Goal: Navigation & Orientation: Find specific page/section

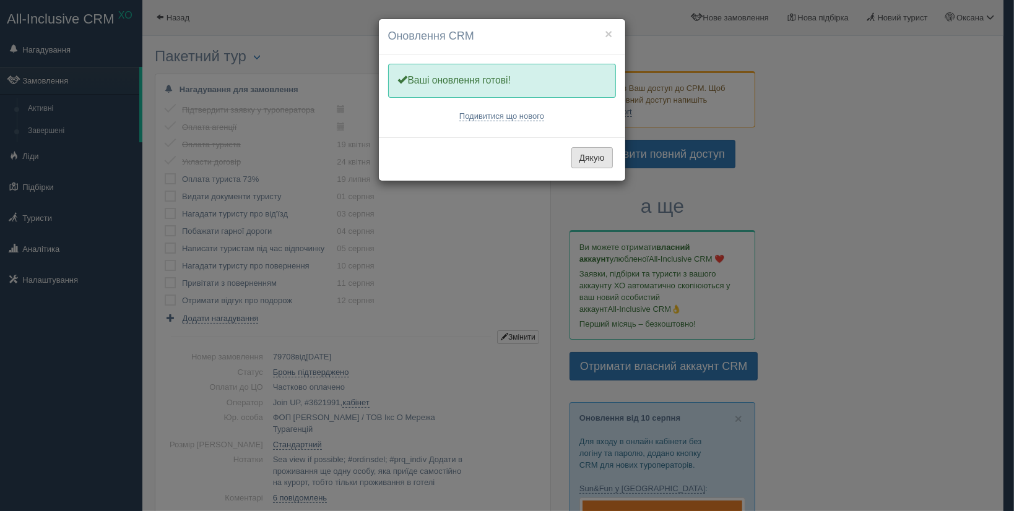
click at [587, 156] on button "Дякую" at bounding box center [591, 157] width 41 height 21
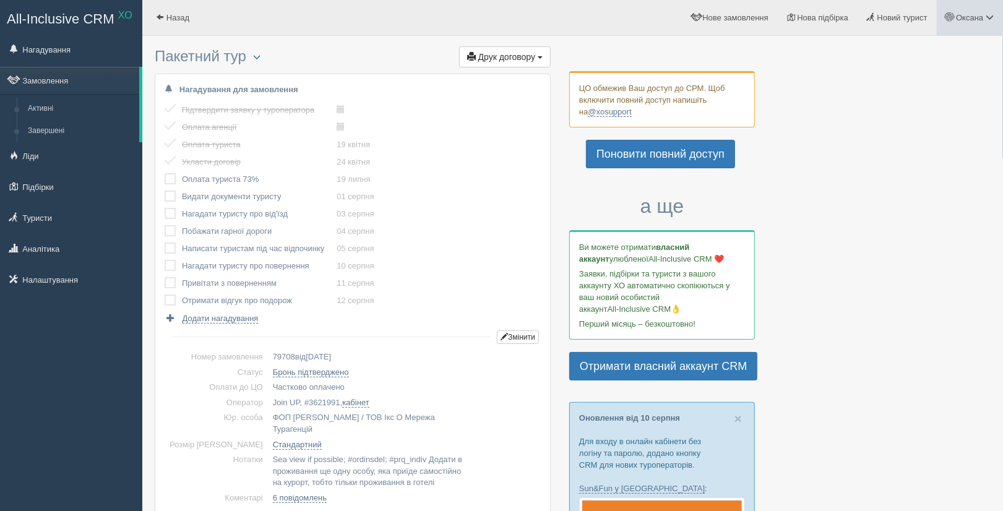
click at [989, 19] on span at bounding box center [990, 17] width 8 height 8
click at [917, 47] on link "Мій профіль" at bounding box center [934, 55] width 135 height 27
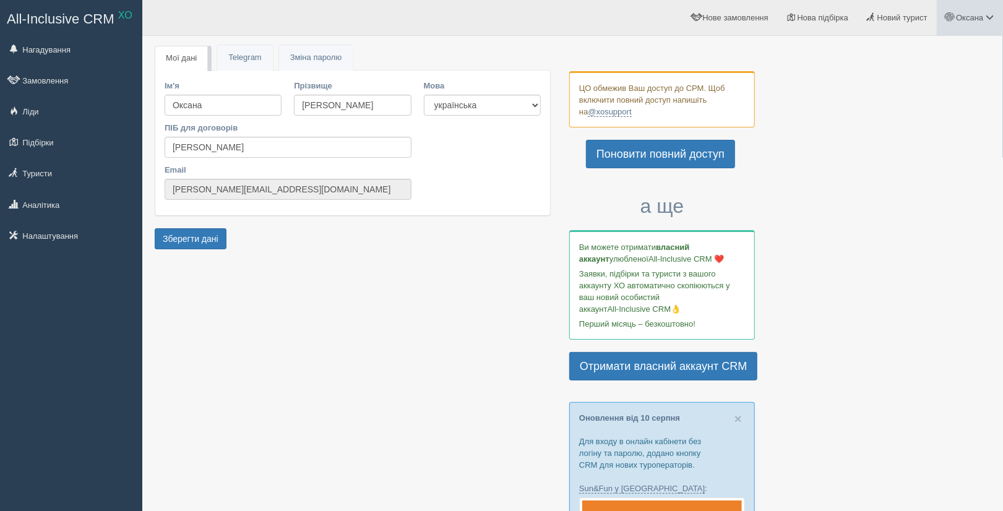
click at [986, 21] on span at bounding box center [990, 17] width 8 height 8
click at [906, 155] on link "Вихід" at bounding box center [934, 160] width 135 height 27
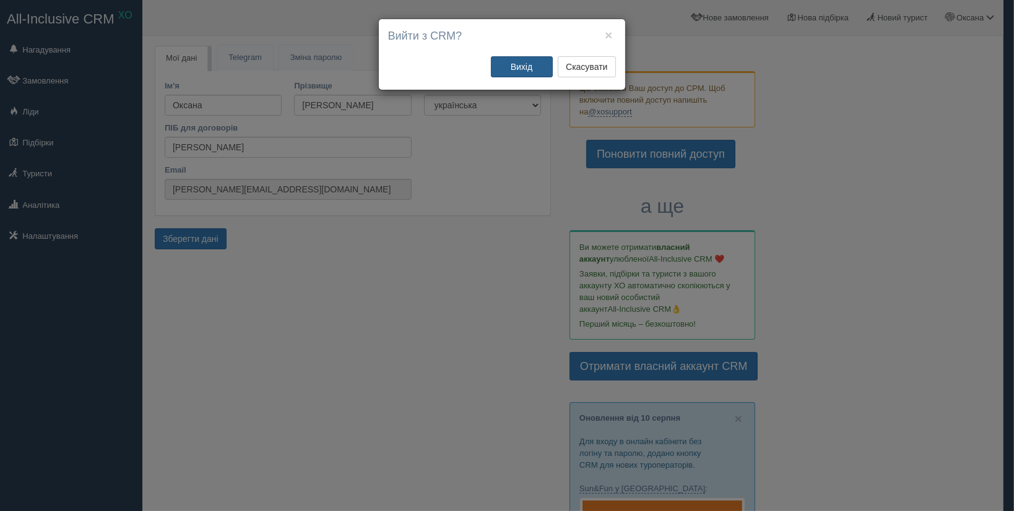
click at [510, 67] on button "Вихід" at bounding box center [522, 66] width 62 height 21
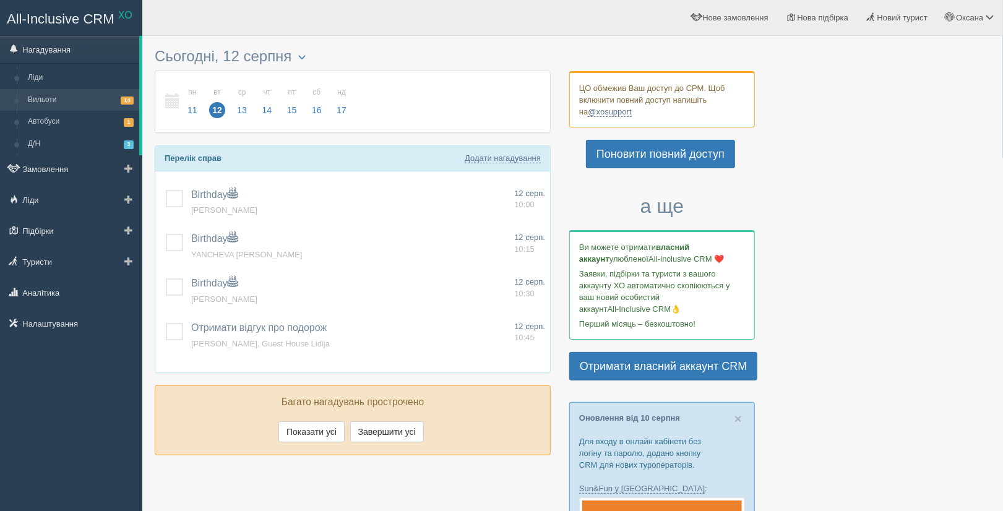
click at [65, 103] on link "Вильоти 14" at bounding box center [80, 100] width 117 height 22
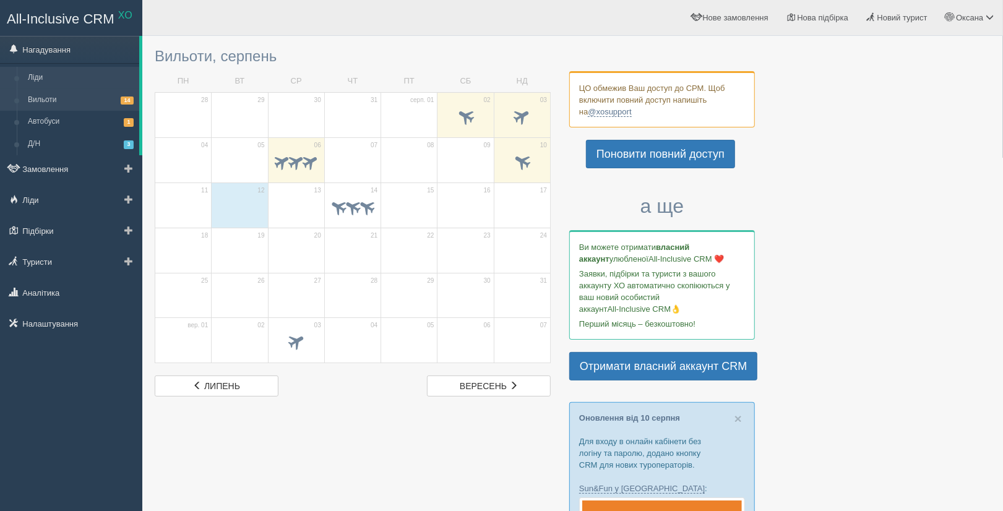
click at [49, 82] on link "Ліди" at bounding box center [80, 78] width 117 height 22
click at [37, 73] on link "Ліди" at bounding box center [80, 78] width 117 height 22
click at [56, 45] on link "Нагадування" at bounding box center [69, 49] width 139 height 27
click at [48, 117] on link "Автобуси 1" at bounding box center [80, 122] width 117 height 22
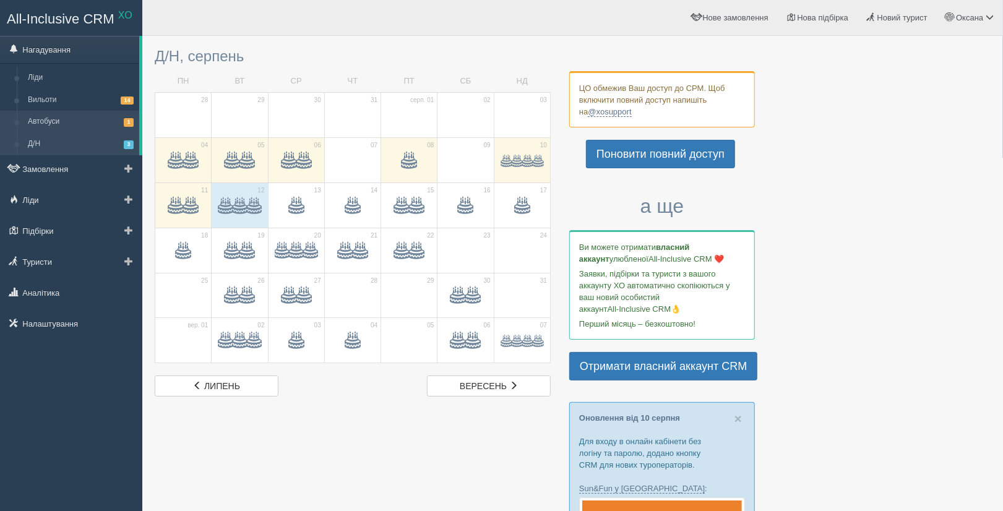
click at [54, 113] on link "Автобуси 1" at bounding box center [80, 122] width 117 height 22
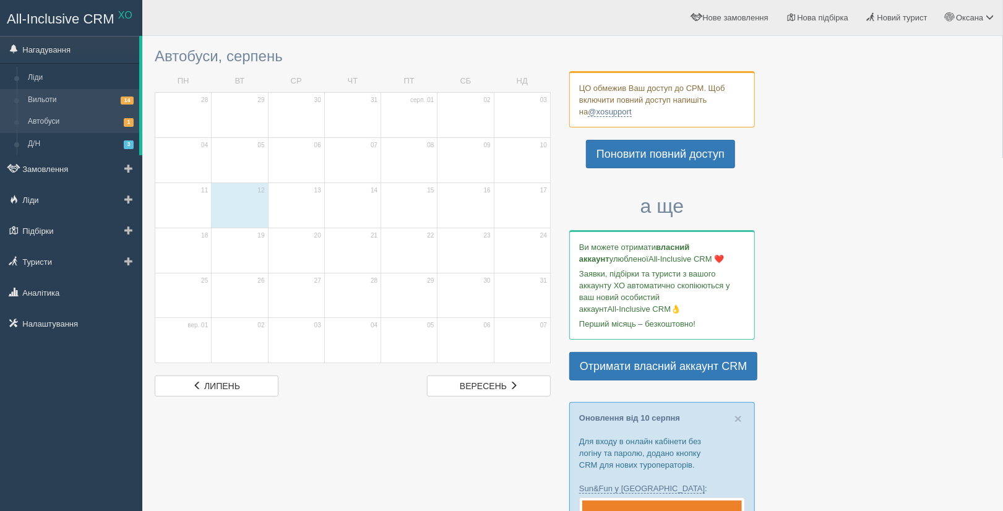
click at [50, 93] on link "Вильоти 14" at bounding box center [80, 100] width 117 height 22
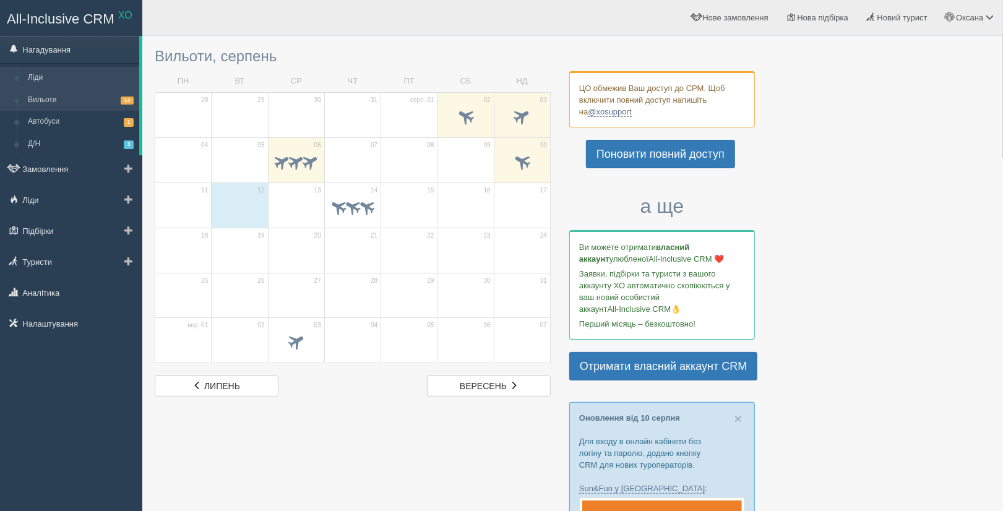
click at [49, 82] on link "Ліди" at bounding box center [80, 78] width 117 height 22
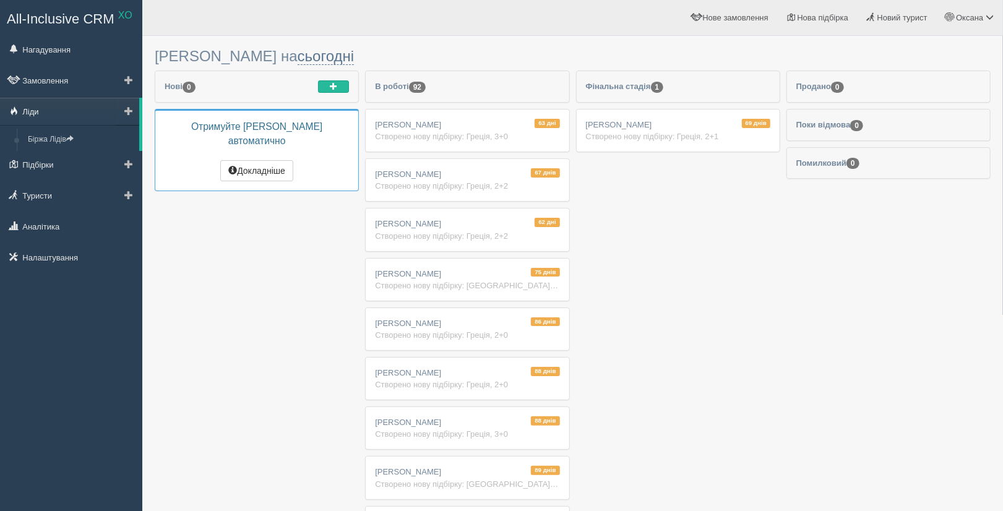
click at [45, 105] on link "Ліди" at bounding box center [69, 111] width 139 height 27
click at [992, 27] on link "Оксана" at bounding box center [970, 17] width 66 height 35
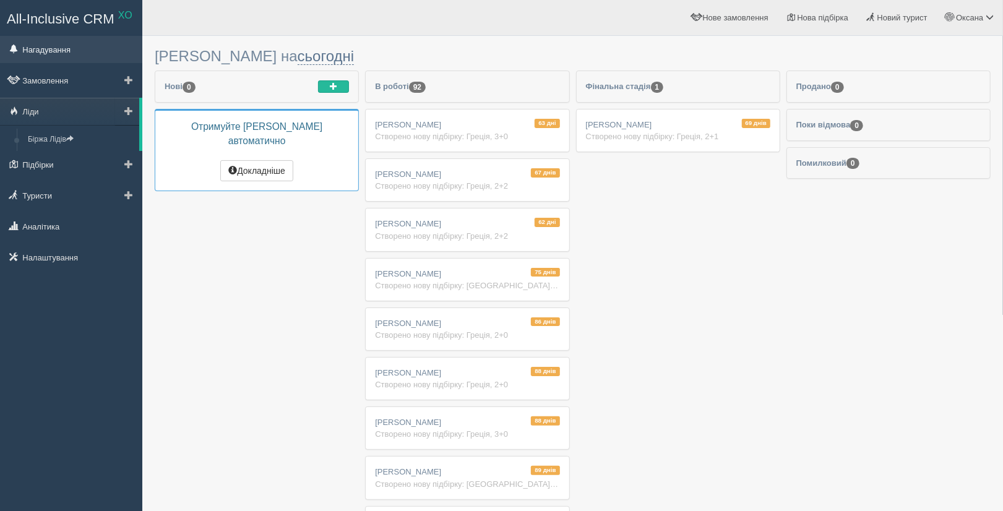
click at [67, 49] on link "Нагадування" at bounding box center [71, 49] width 142 height 27
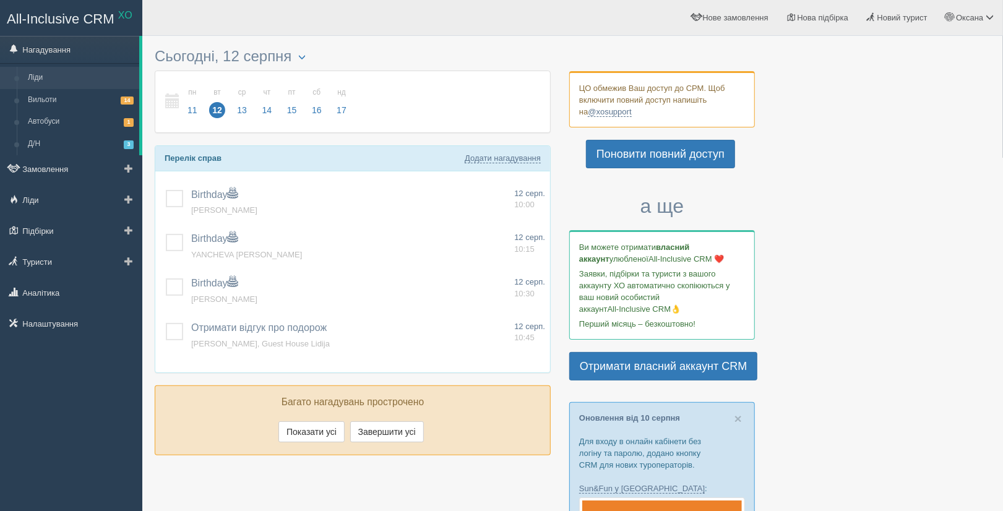
click at [46, 76] on link "Ліди" at bounding box center [80, 78] width 117 height 22
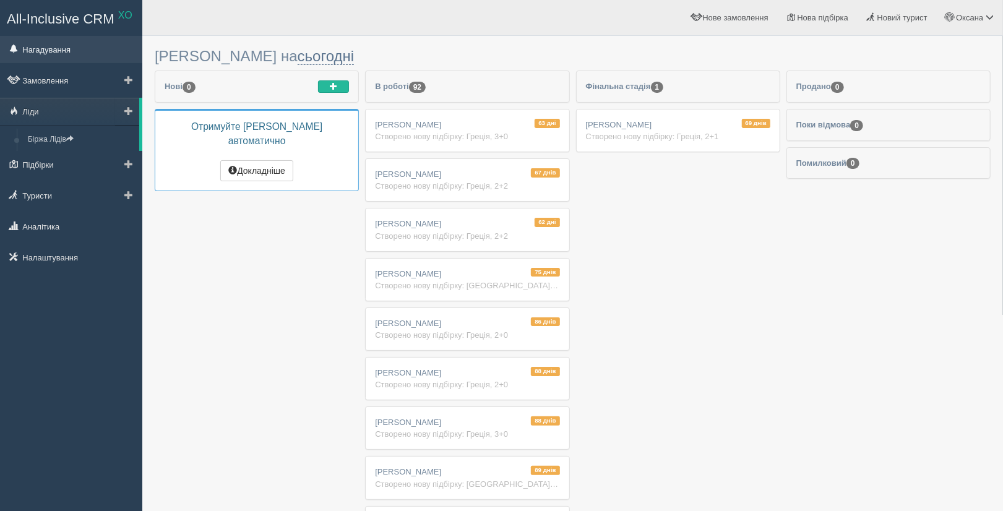
click at [59, 47] on link "Нагадування" at bounding box center [71, 49] width 142 height 27
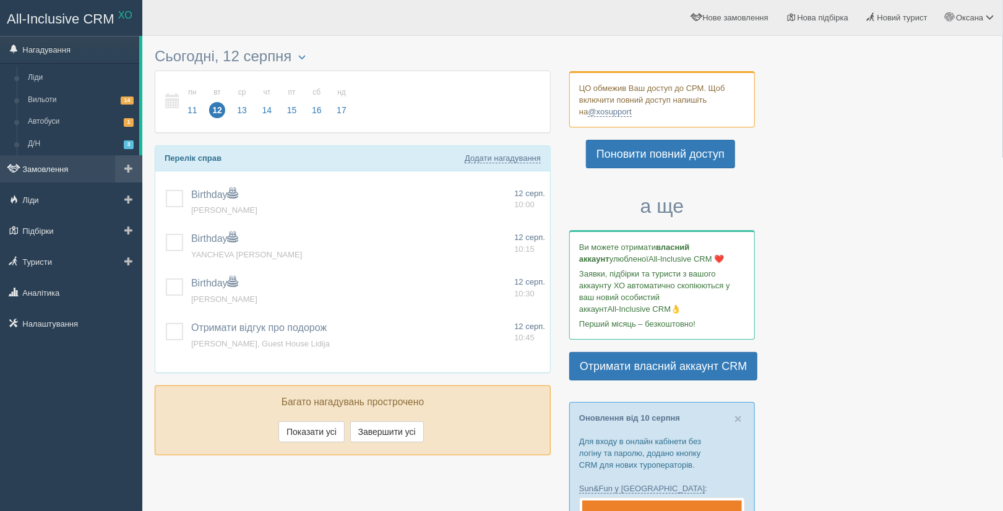
click at [65, 166] on link "Замовлення" at bounding box center [71, 168] width 142 height 27
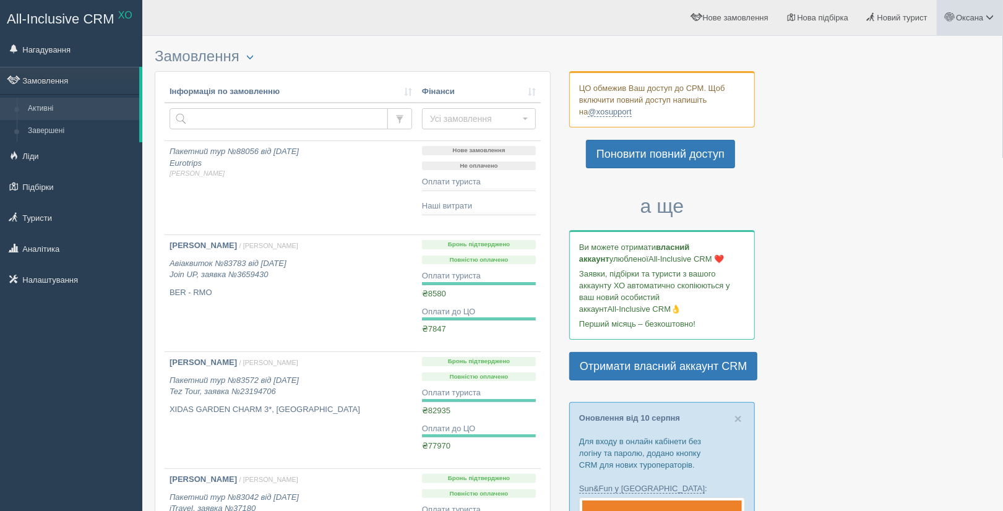
click at [983, 13] on span "Оксана" at bounding box center [969, 17] width 27 height 9
click at [913, 158] on link "Вихід" at bounding box center [934, 160] width 135 height 27
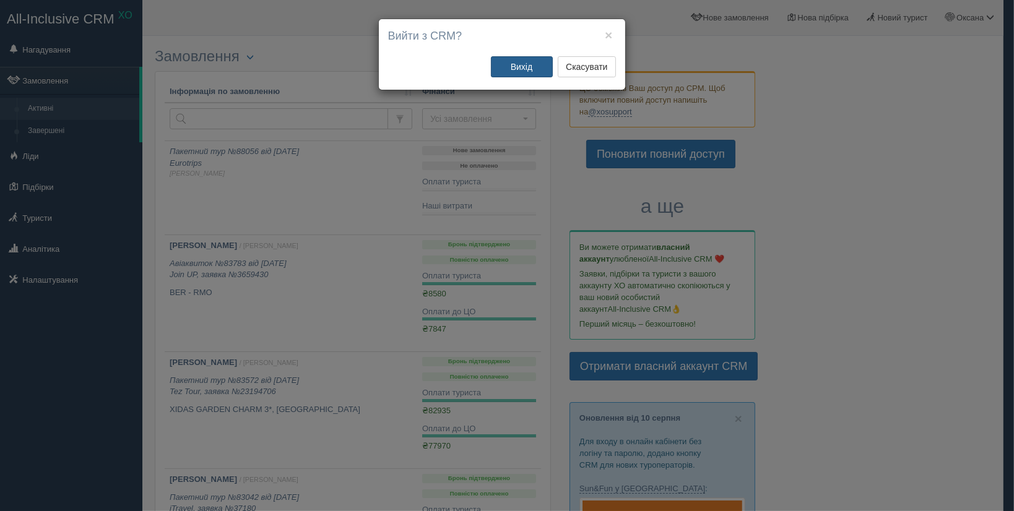
click at [502, 66] on button "Вихід" at bounding box center [522, 66] width 62 height 21
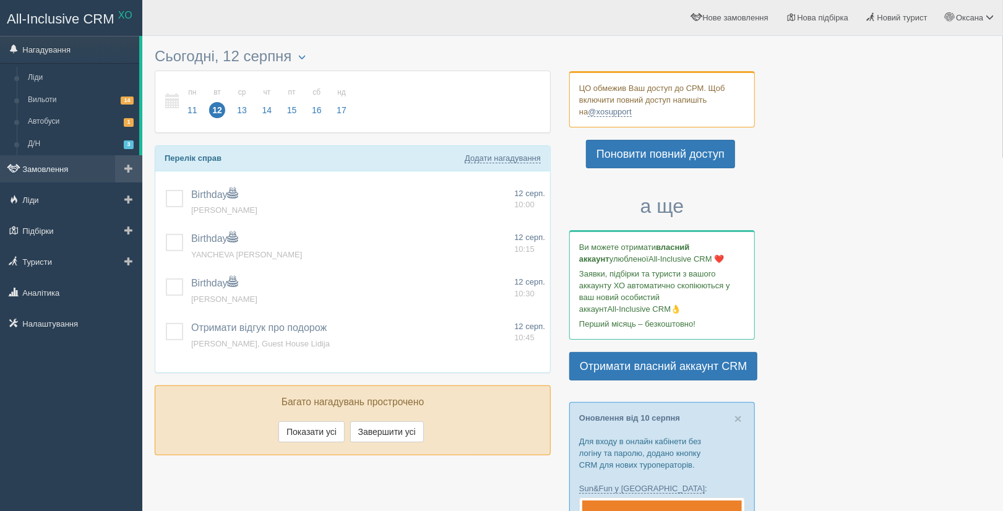
click at [37, 167] on link "Замовлення" at bounding box center [71, 168] width 142 height 27
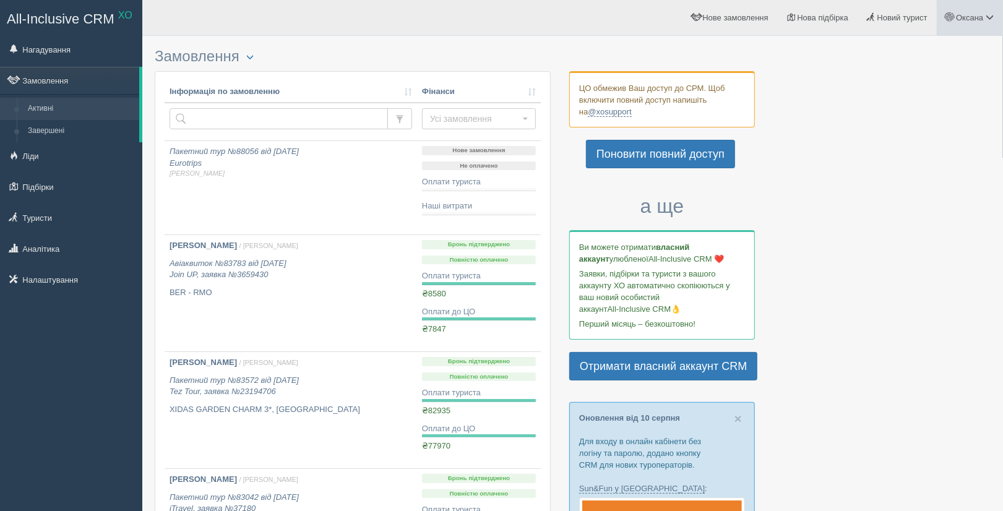
click at [984, 24] on link "Оксана" at bounding box center [970, 17] width 66 height 35
click at [931, 162] on link "Вихід" at bounding box center [934, 160] width 135 height 27
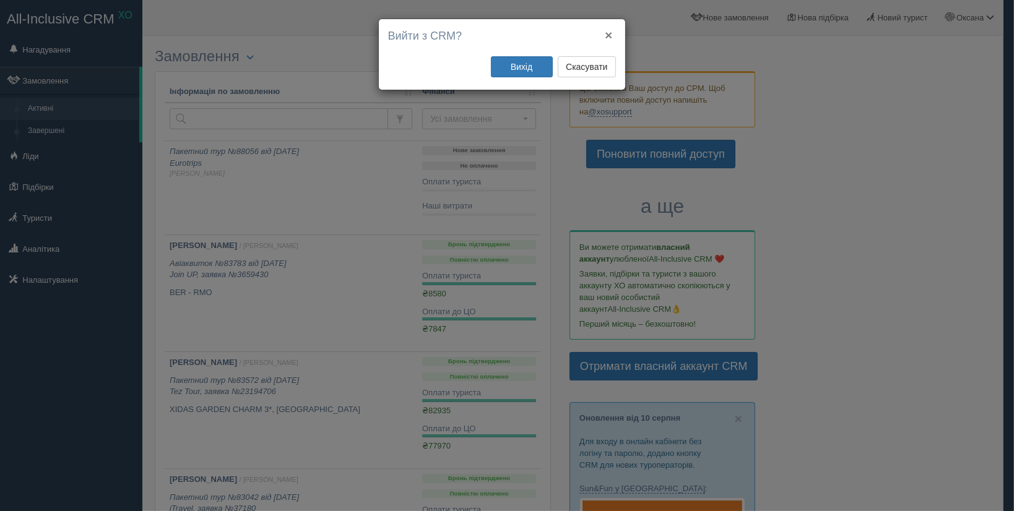
click at [613, 26] on div "× Вийти з CRM? Вихід Скасувати" at bounding box center [502, 54] width 246 height 71
click at [609, 28] on button "×" at bounding box center [608, 34] width 7 height 13
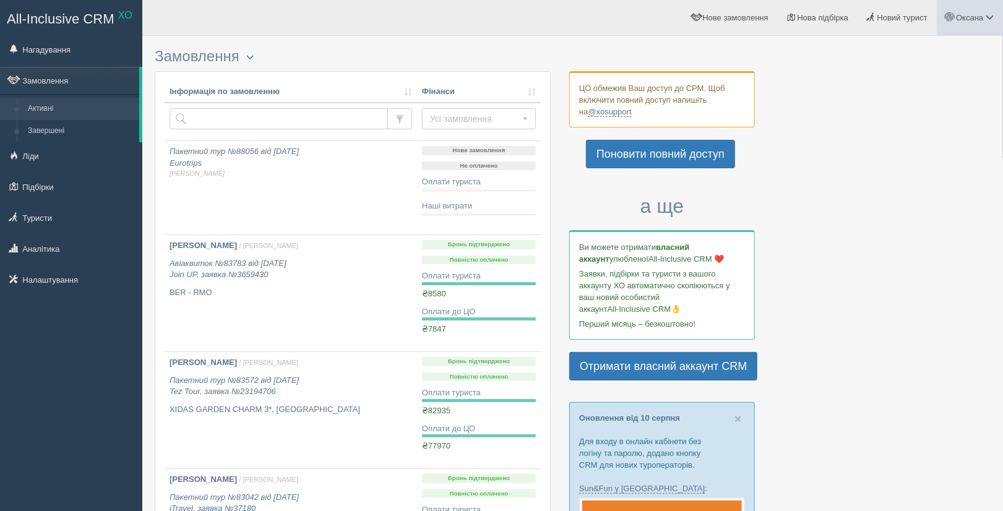
click at [962, 32] on link "Оксана" at bounding box center [970, 17] width 66 height 35
click at [921, 56] on span "Мій профіль" at bounding box center [916, 54] width 46 height 9
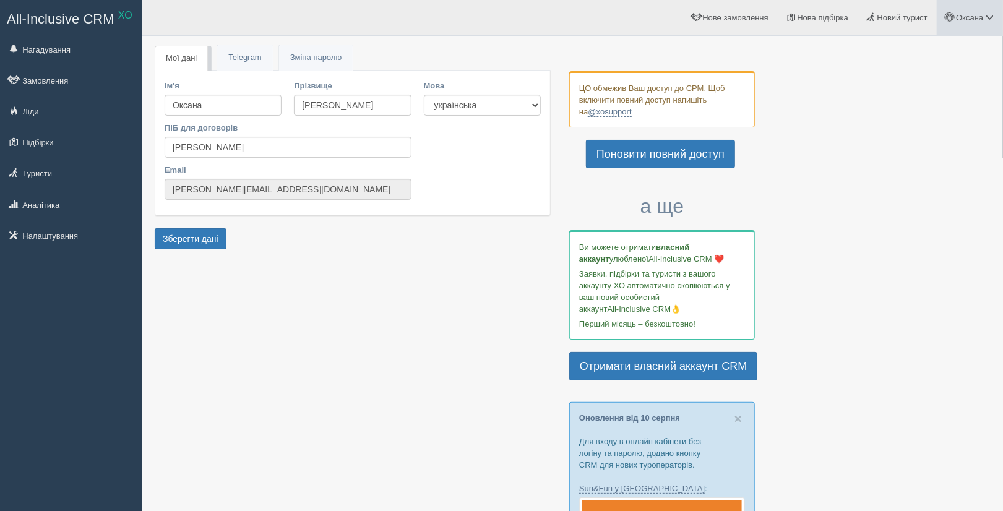
click at [977, 13] on span "Оксана" at bounding box center [969, 17] width 27 height 9
click at [918, 156] on link "Вихід" at bounding box center [934, 160] width 135 height 27
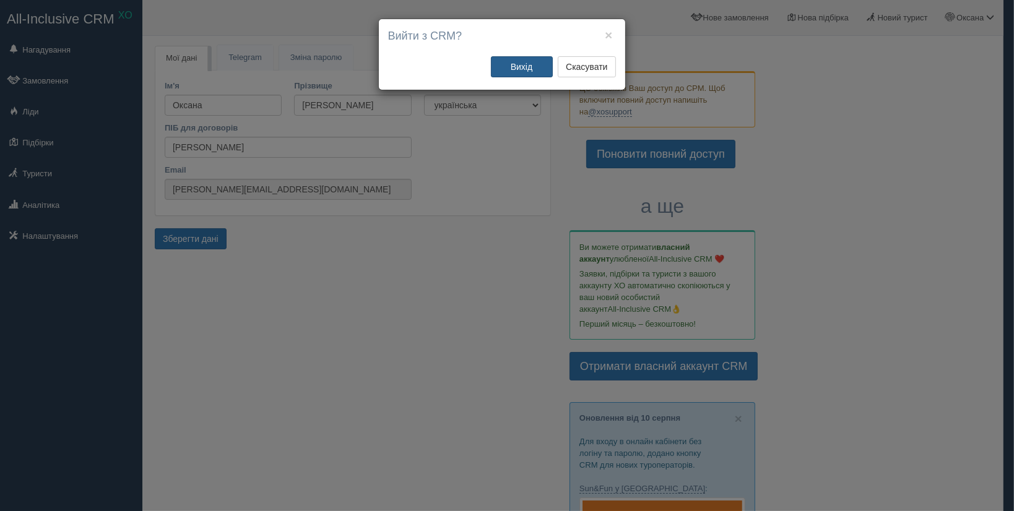
click at [530, 66] on button "Вихід" at bounding box center [522, 66] width 62 height 21
